Goal: Navigation & Orientation: Find specific page/section

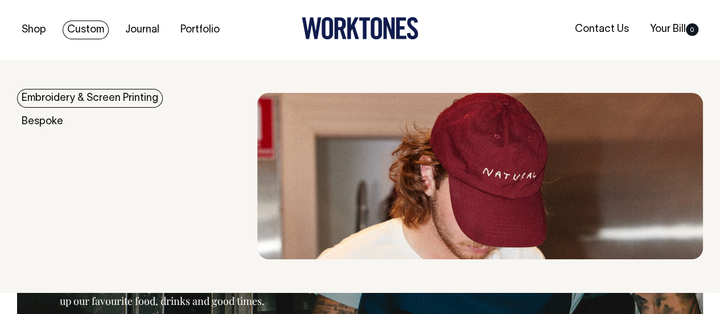
click at [72, 28] on link "Custom" at bounding box center [86, 29] width 46 height 19
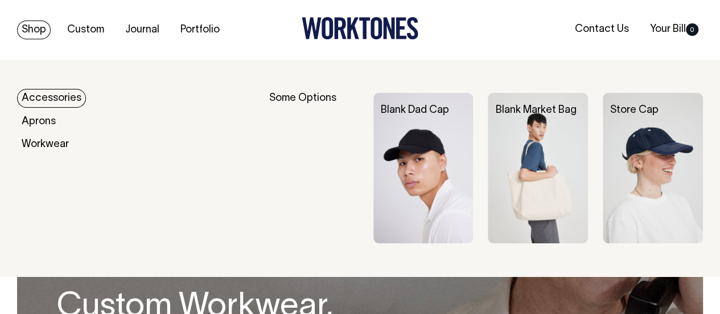
click at [31, 22] on link "Shop" at bounding box center [34, 29] width 34 height 19
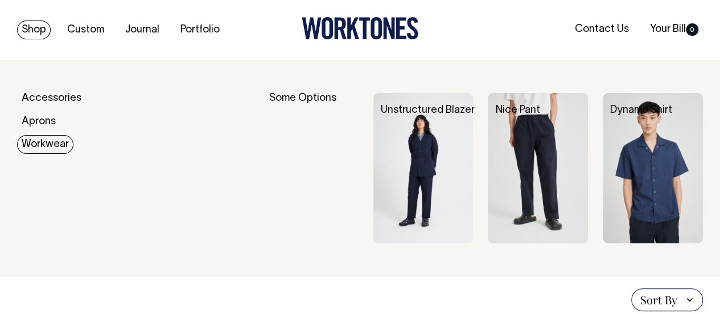
click at [35, 139] on link "Workwear" at bounding box center [45, 144] width 56 height 19
